Goal: Task Accomplishment & Management: Manage account settings

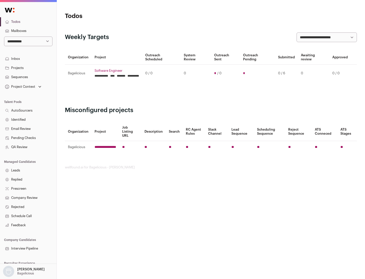
click at [28, 68] on link "Projects" at bounding box center [28, 67] width 57 height 9
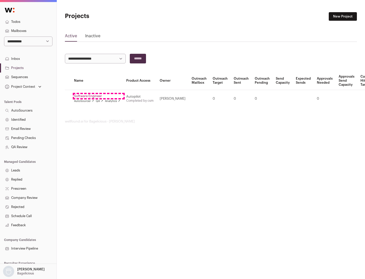
click at [99, 96] on link "Software Engineer" at bounding box center [97, 96] width 46 height 4
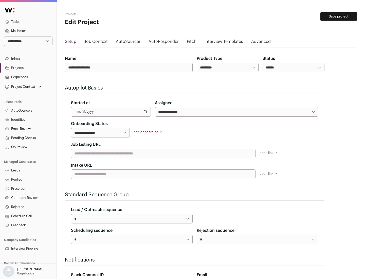
click at [339, 16] on button "Save project" at bounding box center [339, 16] width 37 height 9
